Goal: Task Accomplishment & Management: Complete application form

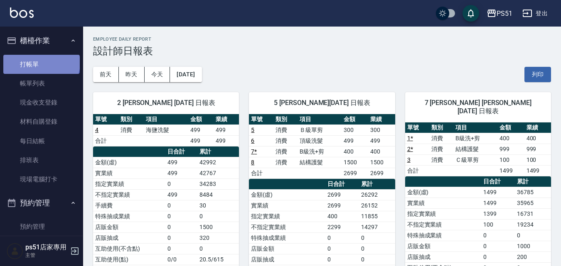
click at [41, 63] on link "打帳單" at bounding box center [41, 64] width 76 height 19
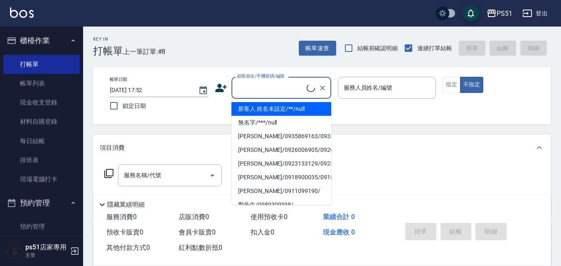
click at [271, 94] on input "顧客姓名/手機號碼/編號" at bounding box center [270, 88] width 71 height 15
click at [262, 109] on li "新客人 姓名未設定/**/null" at bounding box center [281, 109] width 100 height 14
type input "新客人 姓名未設定/**/null"
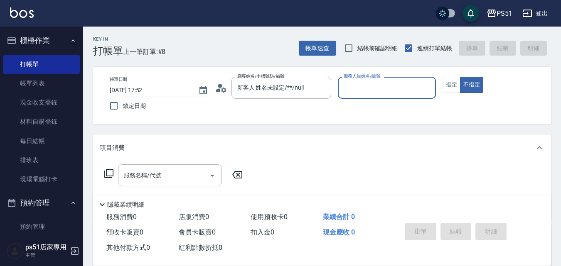
click at [413, 84] on input "服務人員姓名/編號" at bounding box center [386, 88] width 91 height 15
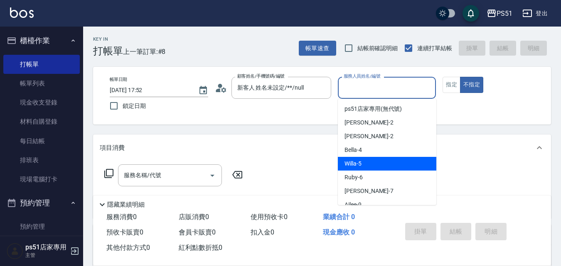
click at [363, 160] on div "Willa -5" at bounding box center [387, 164] width 98 height 14
type input "Willa-5"
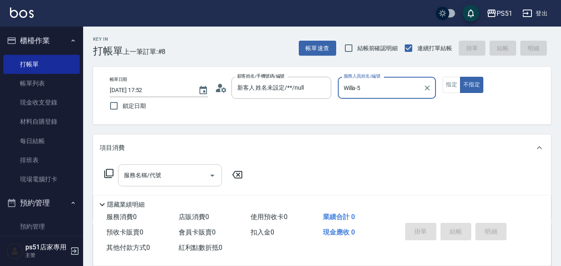
click at [153, 181] on input "服務名稱/代號" at bounding box center [164, 175] width 84 height 15
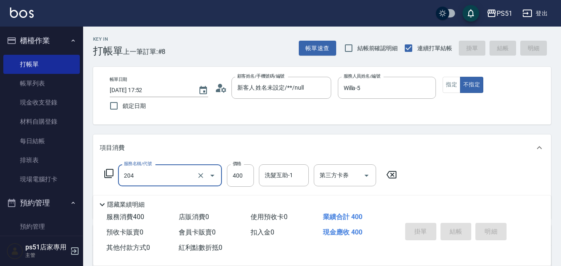
type input "204"
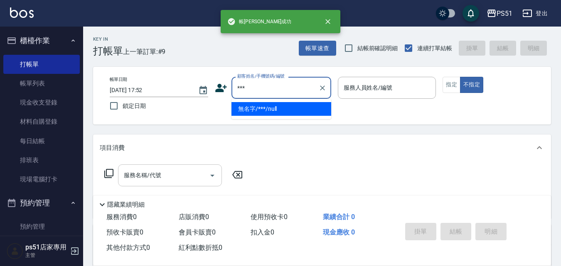
type input "無名字/***/null"
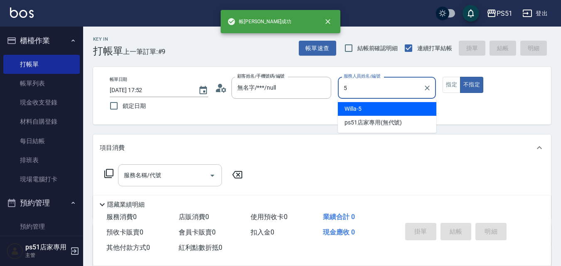
type input "Willa-5"
type button "false"
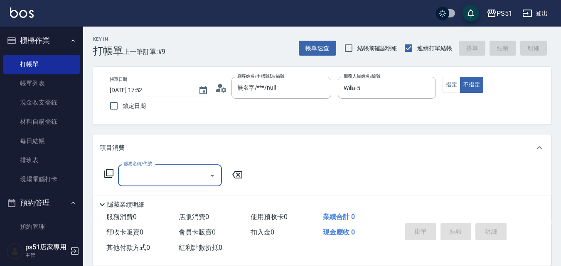
click at [159, 178] on input "服務名稱/代號" at bounding box center [164, 175] width 84 height 15
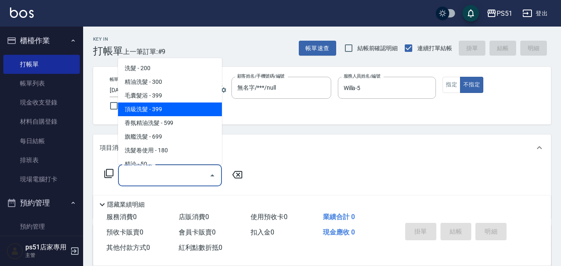
click at [168, 104] on span "頂級洗髮 - 399" at bounding box center [170, 110] width 104 height 14
type input "頂級洗髮(104)"
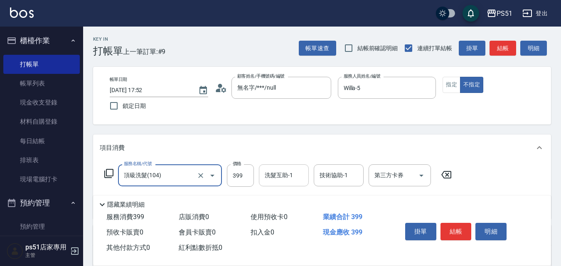
click at [269, 175] on input "洗髮互助-1" at bounding box center [283, 175] width 42 height 15
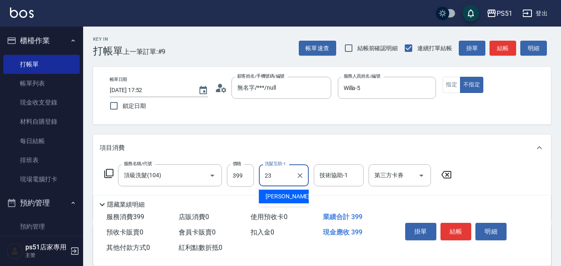
type input "[PERSON_NAME]-23"
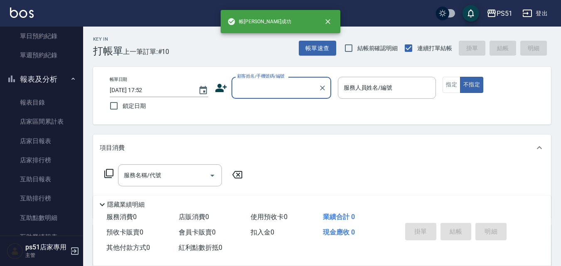
scroll to position [485, 0]
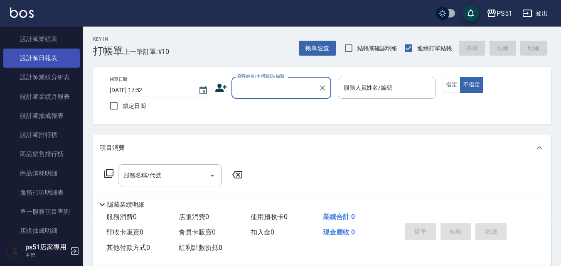
click at [62, 56] on link "設計師日報表" at bounding box center [41, 58] width 76 height 19
